Goal: Task Accomplishment & Management: Use online tool/utility

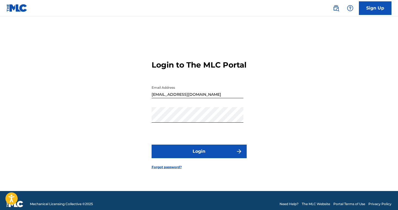
click at [203, 154] on button "Login" at bounding box center [199, 152] width 95 height 14
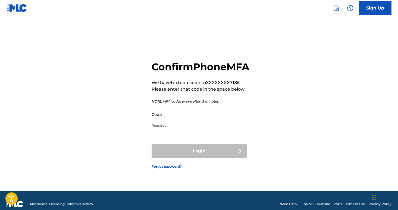
click at [202, 122] on input "Code" at bounding box center [198, 114] width 92 height 15
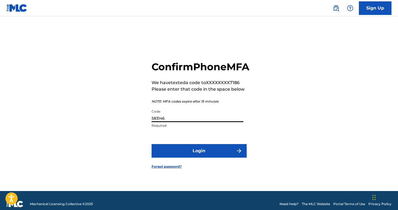
type input "583146"
click at [207, 156] on button "Login" at bounding box center [199, 151] width 95 height 14
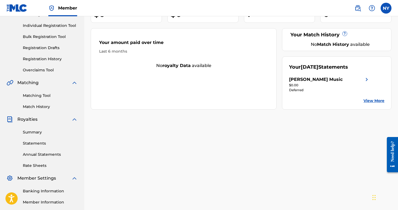
scroll to position [70, 0]
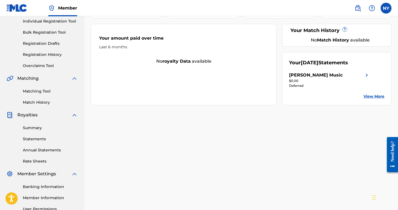
click at [39, 129] on link "Summary" at bounding box center [50, 128] width 55 height 6
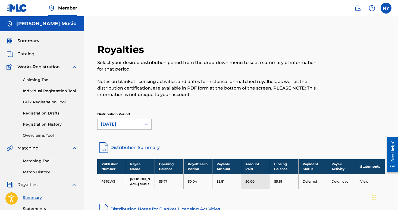
click at [52, 104] on link "Bulk Registration Tool" at bounding box center [50, 102] width 55 height 6
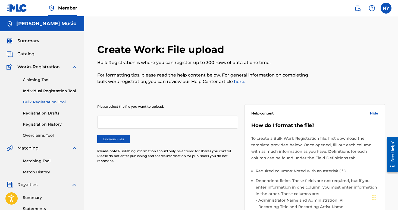
click at [38, 90] on link "Individual Registration Tool" at bounding box center [50, 91] width 55 height 6
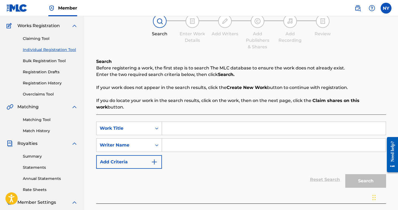
scroll to position [45, 0]
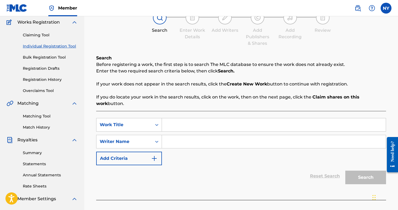
click at [185, 123] on input "Search Form" at bounding box center [274, 124] width 224 height 13
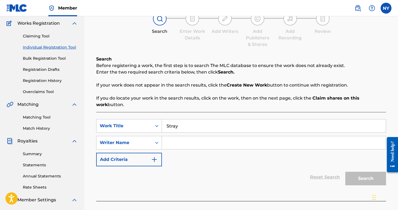
type input "Stray"
click at [199, 145] on input "Search Form" at bounding box center [274, 142] width 224 height 13
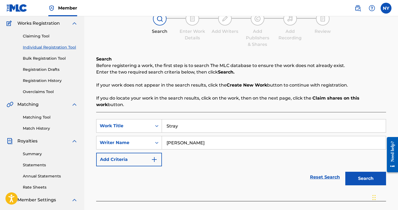
type input "David Shaw"
click at [372, 177] on button "Search" at bounding box center [365, 179] width 41 height 14
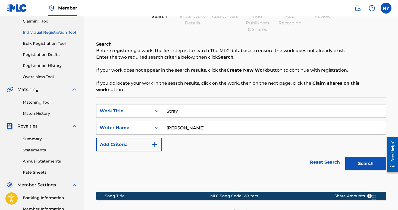
scroll to position [67, 0]
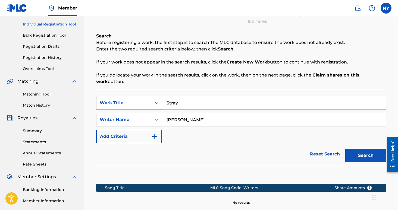
click at [154, 103] on icon "Search Form" at bounding box center [156, 102] width 5 height 5
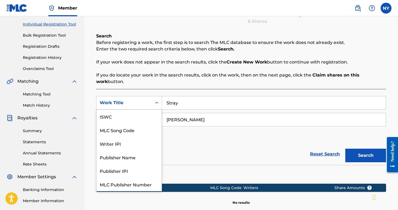
scroll to position [14, 0]
click at [154, 103] on icon "Search Form" at bounding box center [156, 102] width 5 height 5
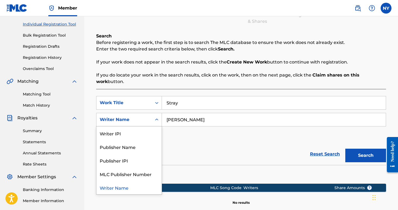
click at [155, 119] on icon "Search Form" at bounding box center [156, 119] width 5 height 5
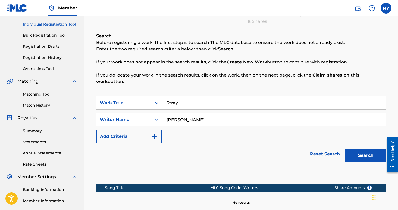
click at [184, 103] on input "Stray" at bounding box center [274, 102] width 224 height 13
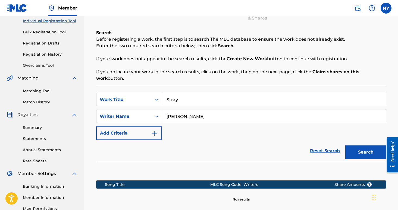
scroll to position [79, 0]
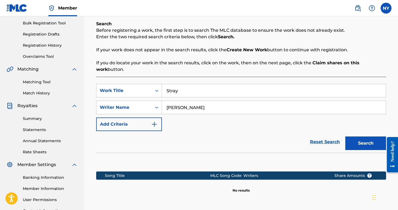
click at [45, 82] on link "Matching Tool" at bounding box center [50, 82] width 55 height 6
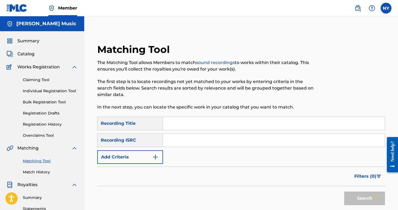
click at [181, 127] on input "Search Form" at bounding box center [274, 123] width 222 height 13
type input "Stray"
click at [176, 143] on input "Search Form" at bounding box center [274, 140] width 222 height 13
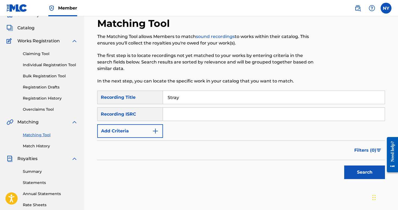
scroll to position [29, 0]
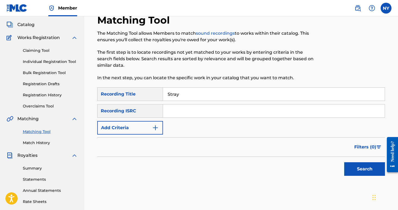
paste input "TCAED1950505"
type input "TCAED1950505"
click at [371, 168] on button "Search" at bounding box center [364, 170] width 41 height 14
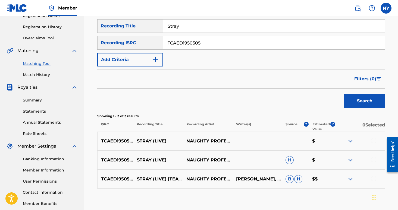
scroll to position [99, 0]
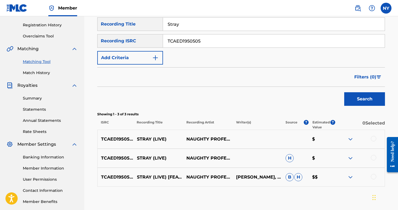
click at [215, 140] on p "NAUGHTY PROFESSOR" at bounding box center [207, 139] width 49 height 7
click at [349, 140] on img at bounding box center [350, 139] width 7 height 7
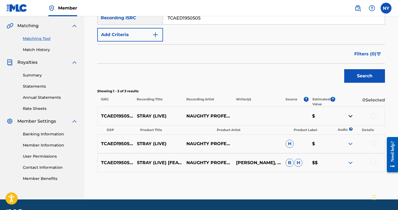
scroll to position [126, 0]
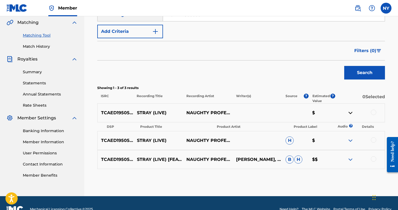
click at [353, 113] on img at bounding box center [350, 113] width 7 height 7
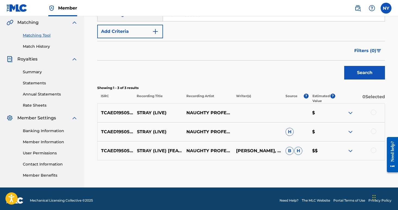
click at [373, 113] on div at bounding box center [373, 112] width 5 height 5
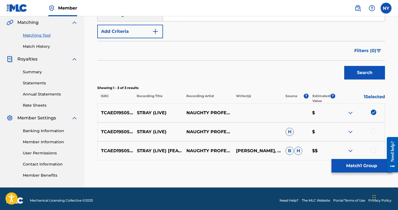
click at [373, 130] on div at bounding box center [373, 131] width 5 height 5
click at [372, 148] on div at bounding box center [359, 151] width 49 height 7
click at [372, 152] on div at bounding box center [373, 150] width 5 height 5
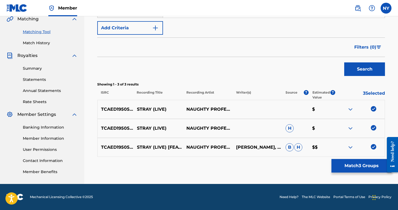
click at [368, 167] on button "Match 3 Groups" at bounding box center [362, 166] width 60 height 14
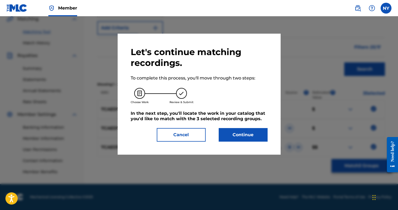
click at [236, 137] on button "Continue" at bounding box center [243, 135] width 49 height 14
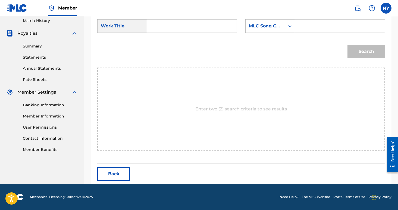
scroll to position [0, 0]
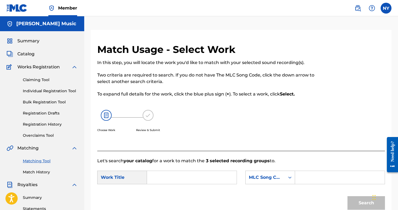
click at [29, 56] on span "Catalog" at bounding box center [25, 54] width 17 height 7
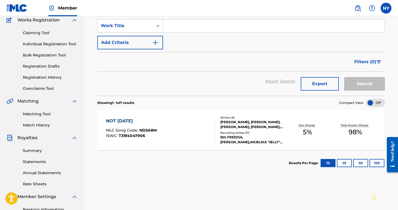
scroll to position [47, 0]
click at [180, 126] on div "NOT TODAY MLC Song Code : ND5A8M ISWC : T3194047906" at bounding box center [160, 130] width 109 height 24
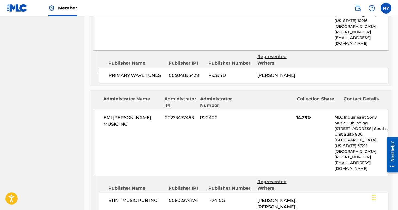
scroll to position [1169, 0]
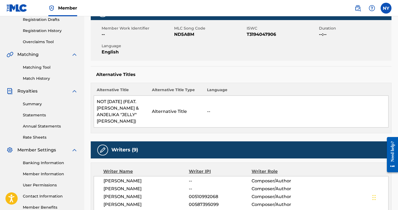
scroll to position [95, 0]
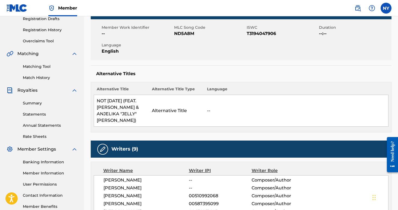
click at [40, 74] on div "Matching Tool Match History" at bounding box center [42, 69] width 71 height 24
click at [40, 77] on link "Match History" at bounding box center [50, 78] width 55 height 6
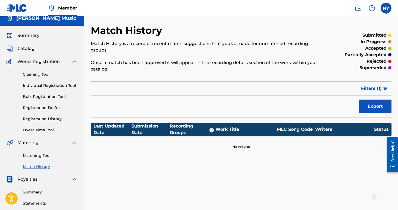
scroll to position [9, 0]
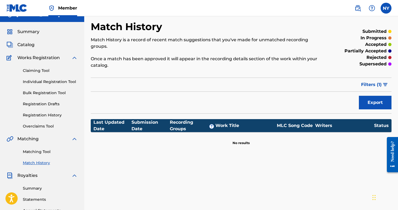
click at [24, 44] on span "Catalog" at bounding box center [25, 45] width 17 height 7
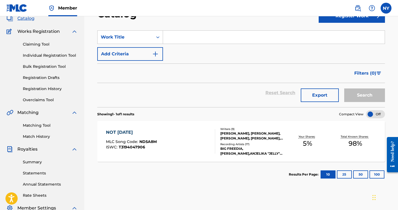
scroll to position [36, 0]
click at [36, 44] on link "Claiming Tool" at bounding box center [50, 44] width 55 height 6
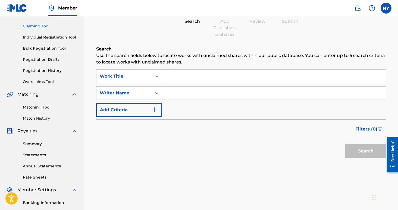
scroll to position [59, 0]
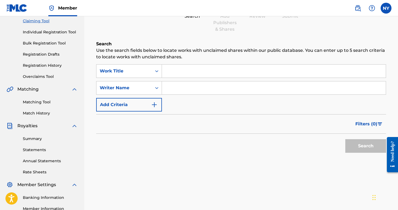
click at [181, 70] on input "Search Form" at bounding box center [274, 71] width 224 height 13
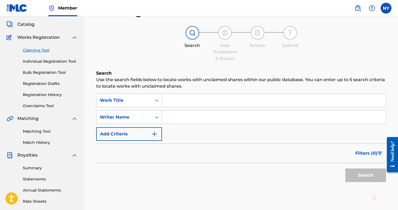
scroll to position [29, 0]
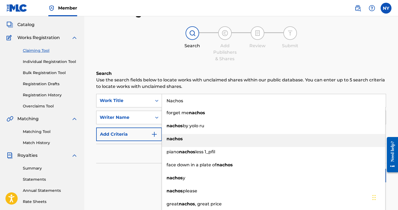
click at [186, 137] on div "nachos" at bounding box center [273, 139] width 223 height 10
type input "nachos"
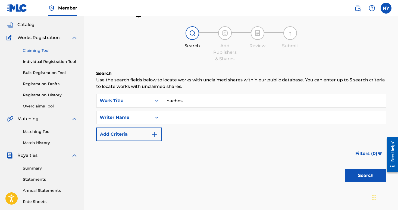
click at [183, 119] on input "Search Form" at bounding box center [274, 117] width 224 height 13
type input "Noah Thomas Young"
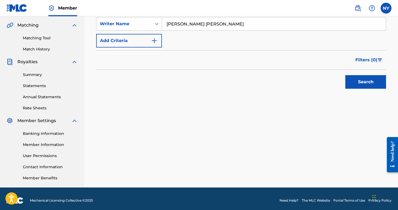
scroll to position [124, 0]
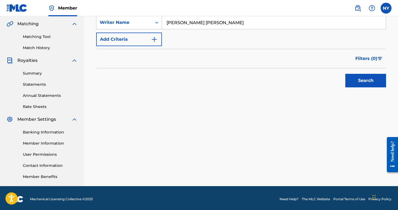
click at [369, 78] on button "Search" at bounding box center [365, 81] width 41 height 14
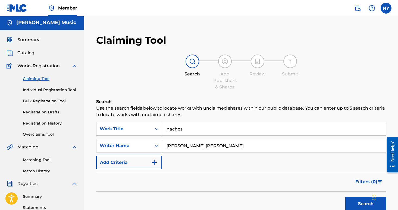
scroll to position [0, 0]
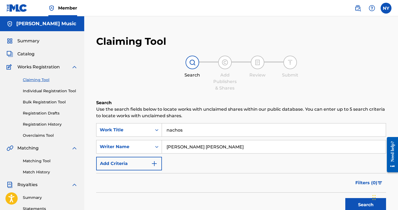
click at [67, 9] on span "Member" at bounding box center [67, 8] width 19 height 6
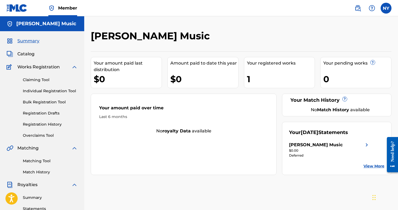
click at [29, 53] on span "Catalog" at bounding box center [25, 54] width 17 height 7
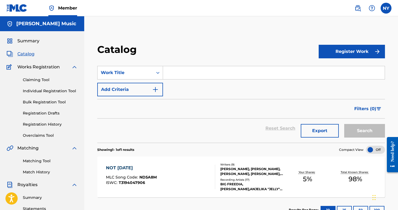
click at [386, 8] on label at bounding box center [386, 8] width 11 height 11
click at [386, 8] on input "NY Noah Young noahyoung504@gmail.com Notification Preferences Profile Log out" at bounding box center [386, 8] width 0 height 0
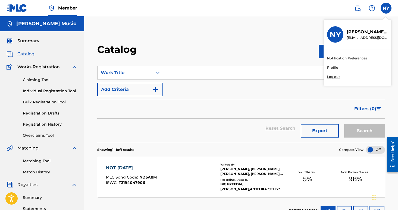
click at [330, 69] on link "Profile" at bounding box center [332, 67] width 11 height 5
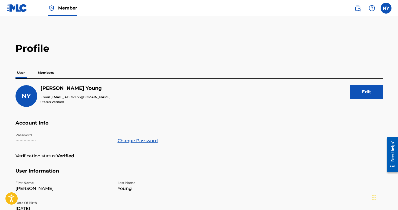
click at [47, 73] on p "Members" at bounding box center [45, 72] width 19 height 11
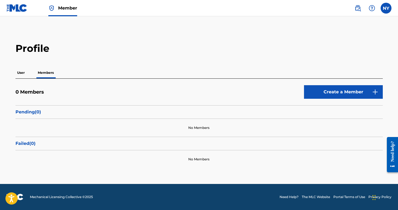
click at [26, 70] on p "User" at bounding box center [20, 72] width 11 height 11
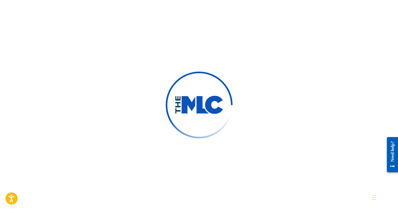
click at [291, 16] on div at bounding box center [199, 105] width 398 height 210
